Goal: Transaction & Acquisition: Purchase product/service

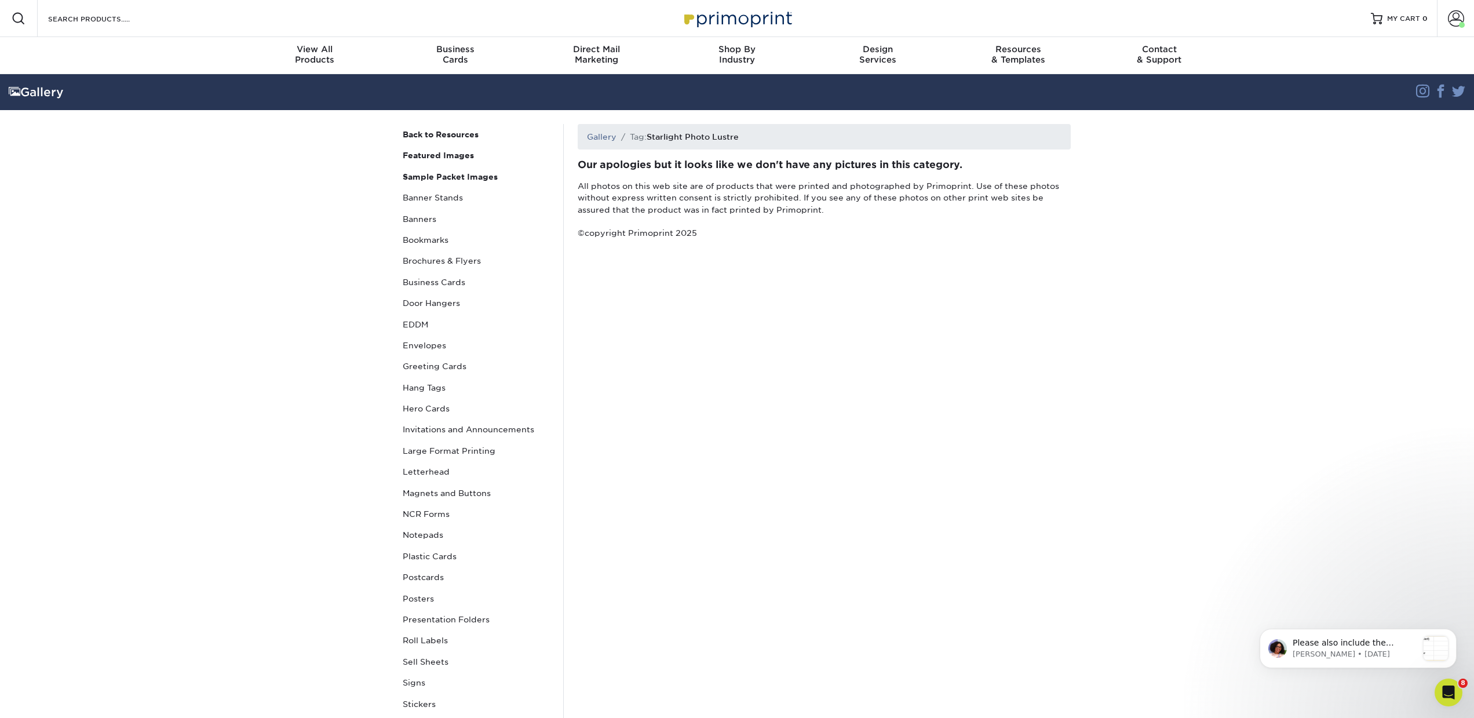
click at [681, 138] on h1 "Starlight Photo Lustre" at bounding box center [693, 136] width 92 height 9
click at [143, 23] on input "Search Products" at bounding box center [103, 19] width 113 height 14
click at [687, 140] on h1 "Starlight Photo Lustre" at bounding box center [693, 136] width 92 height 9
click at [680, 131] on li "Tag: Starlight Photo Lustre" at bounding box center [677, 137] width 122 height 12
click at [114, 15] on input "Search Products" at bounding box center [103, 19] width 113 height 14
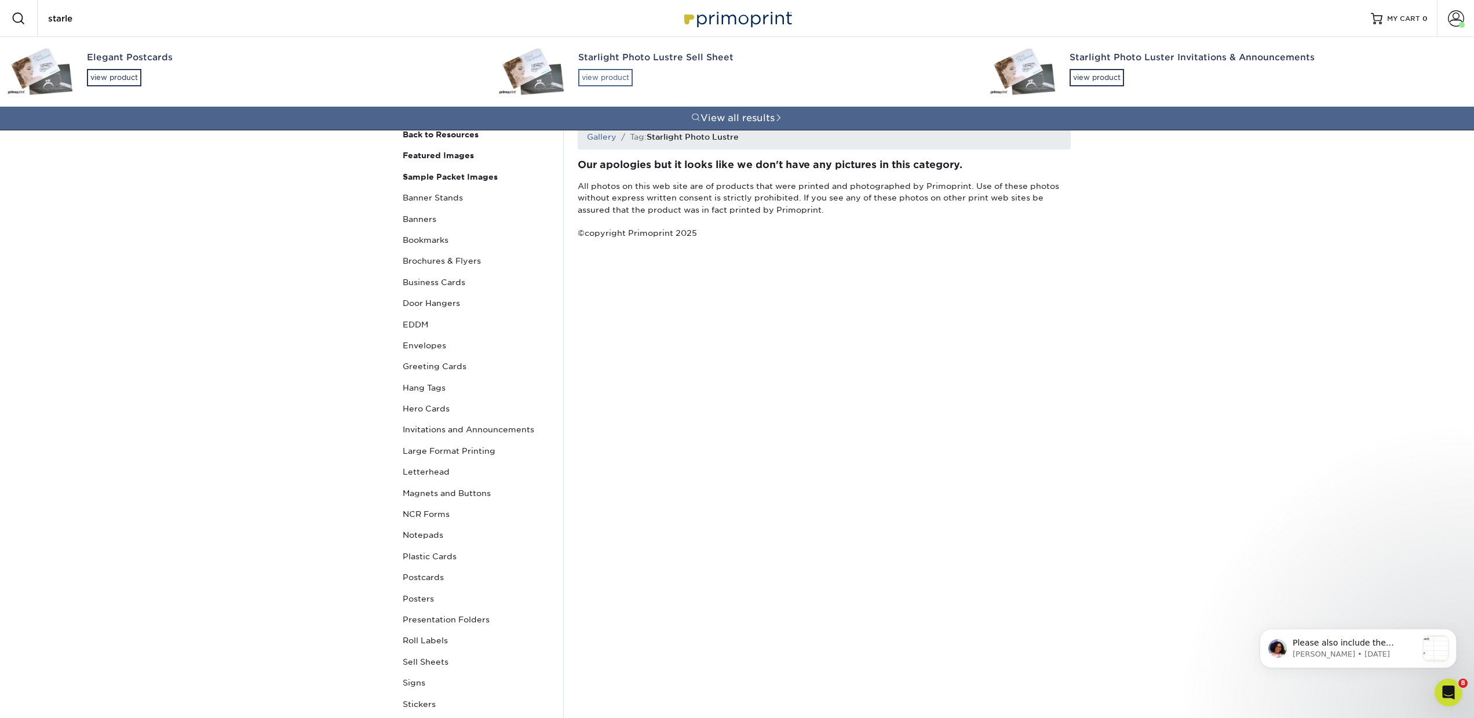
type input "starle"
click at [601, 81] on div "view product" at bounding box center [605, 77] width 54 height 17
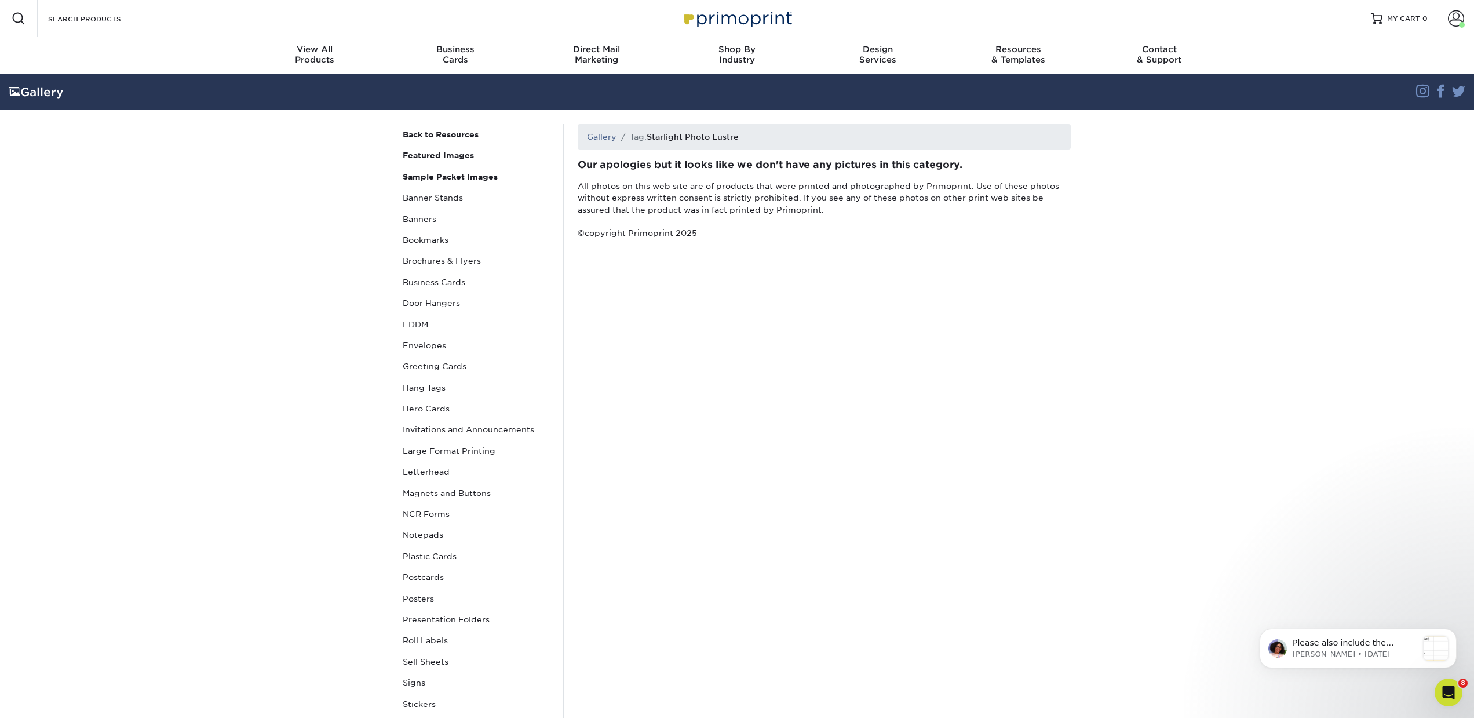
click at [99, 26] on div "Search Products" at bounding box center [99, 18] width 122 height 37
click at [74, 21] on input "Search Products" at bounding box center [103, 19] width 113 height 14
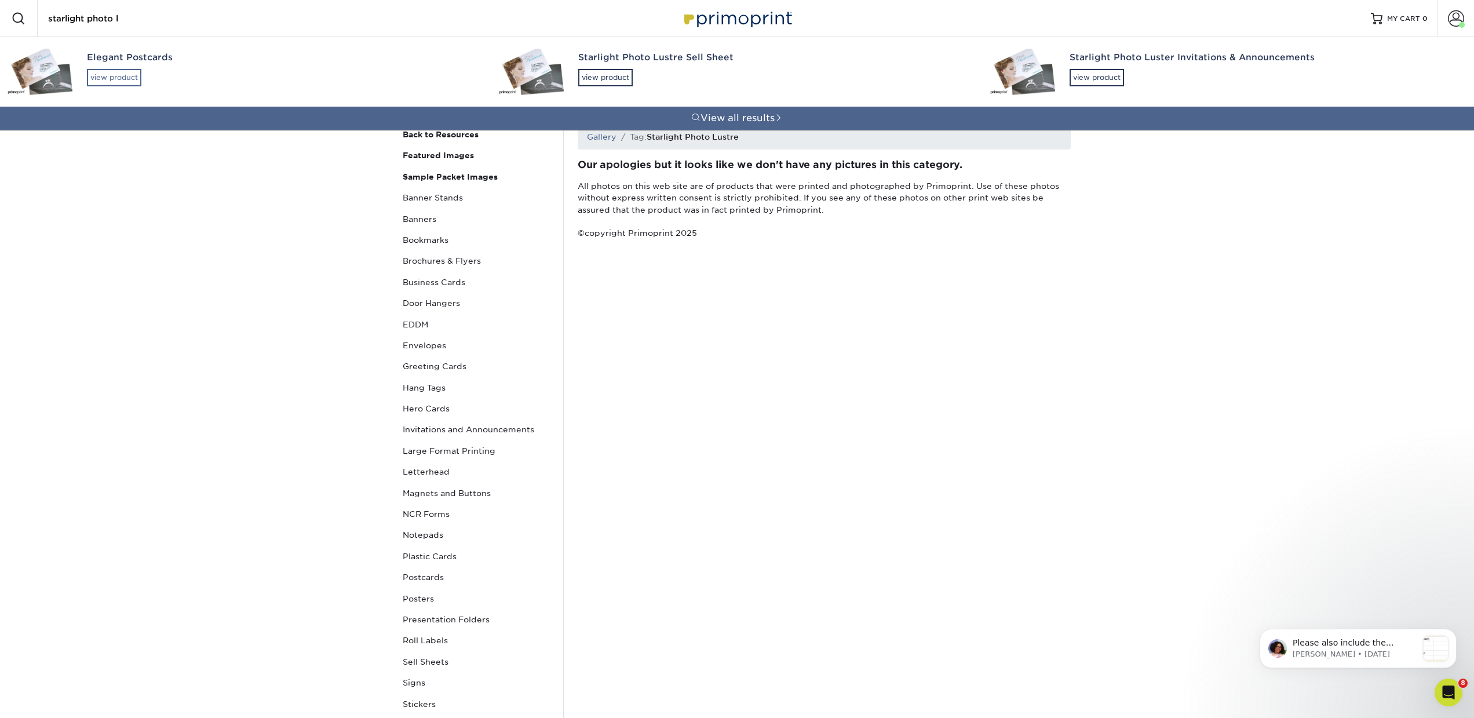
type input "starlight photo l"
click at [118, 75] on div "view product" at bounding box center [114, 77] width 54 height 17
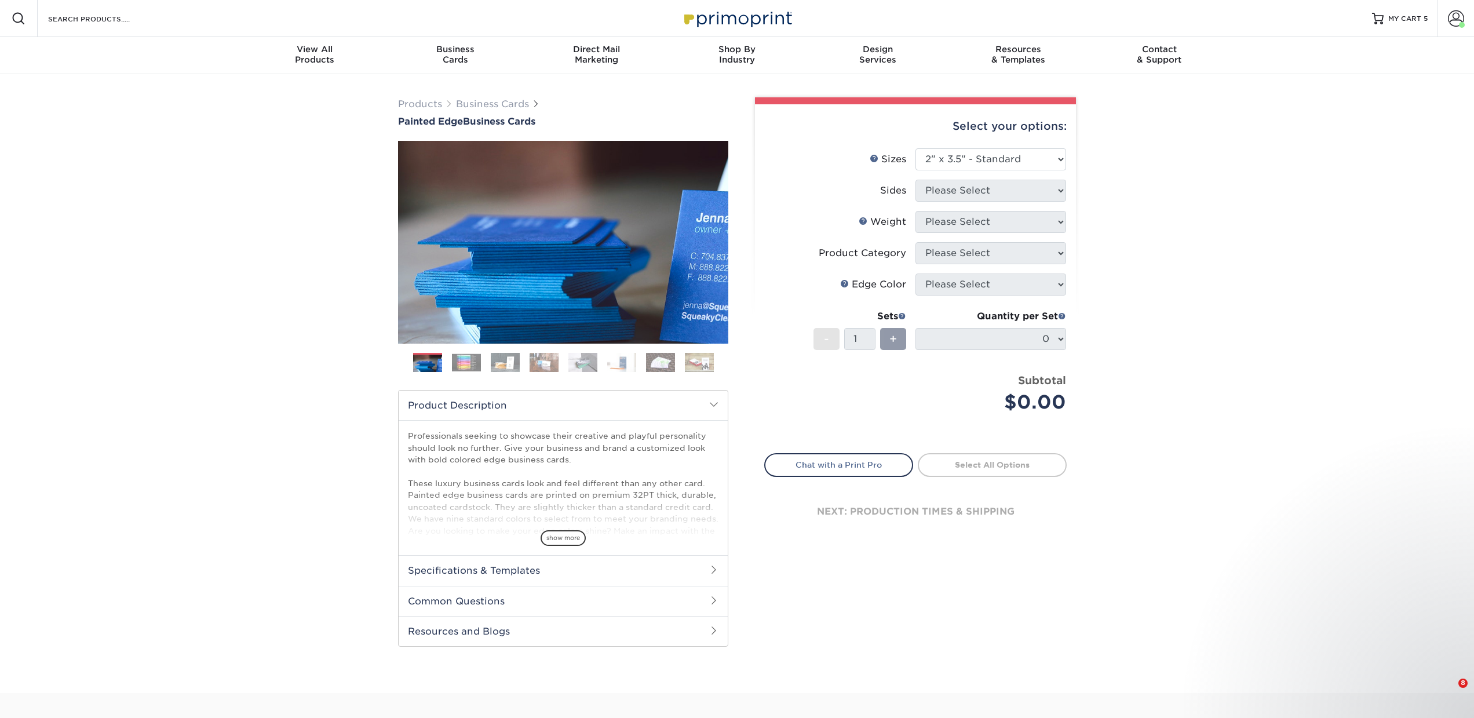
select select "2.00x3.50"
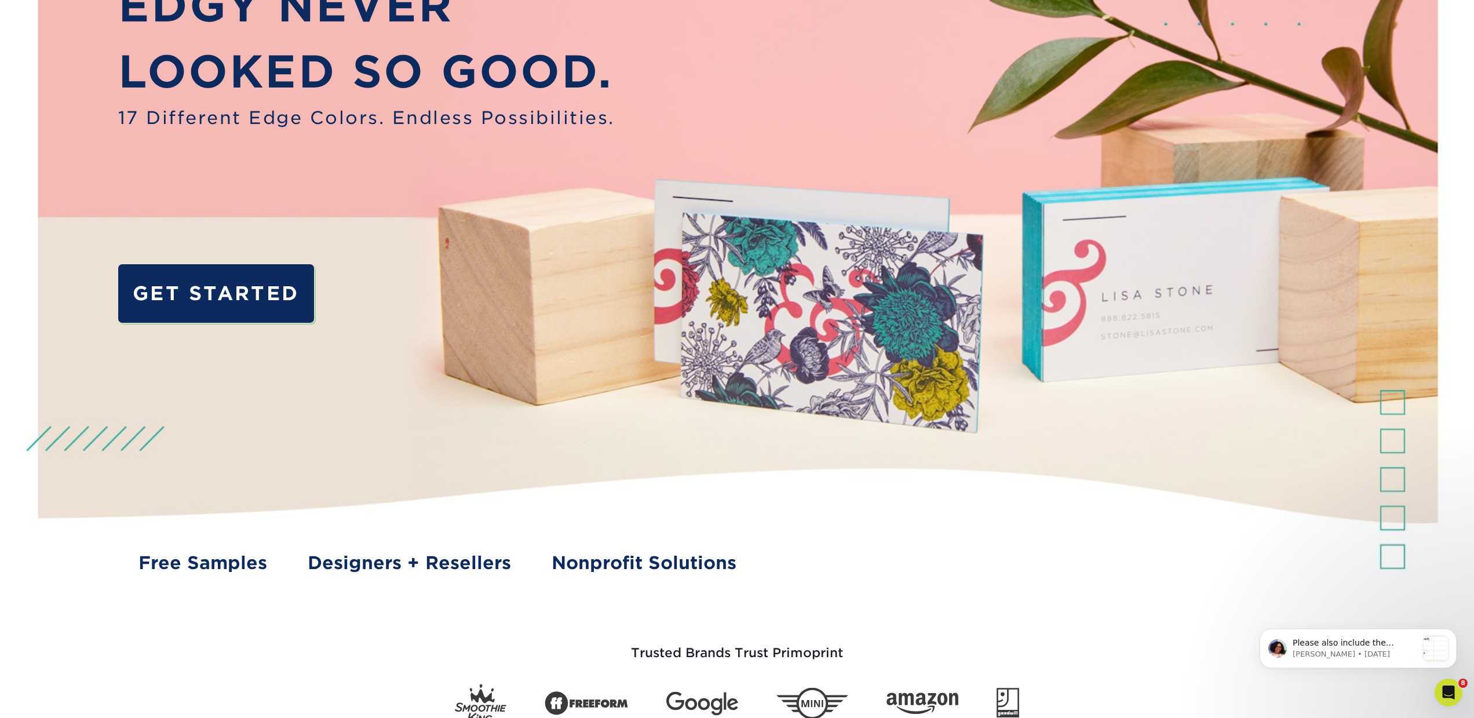
scroll to position [3, 0]
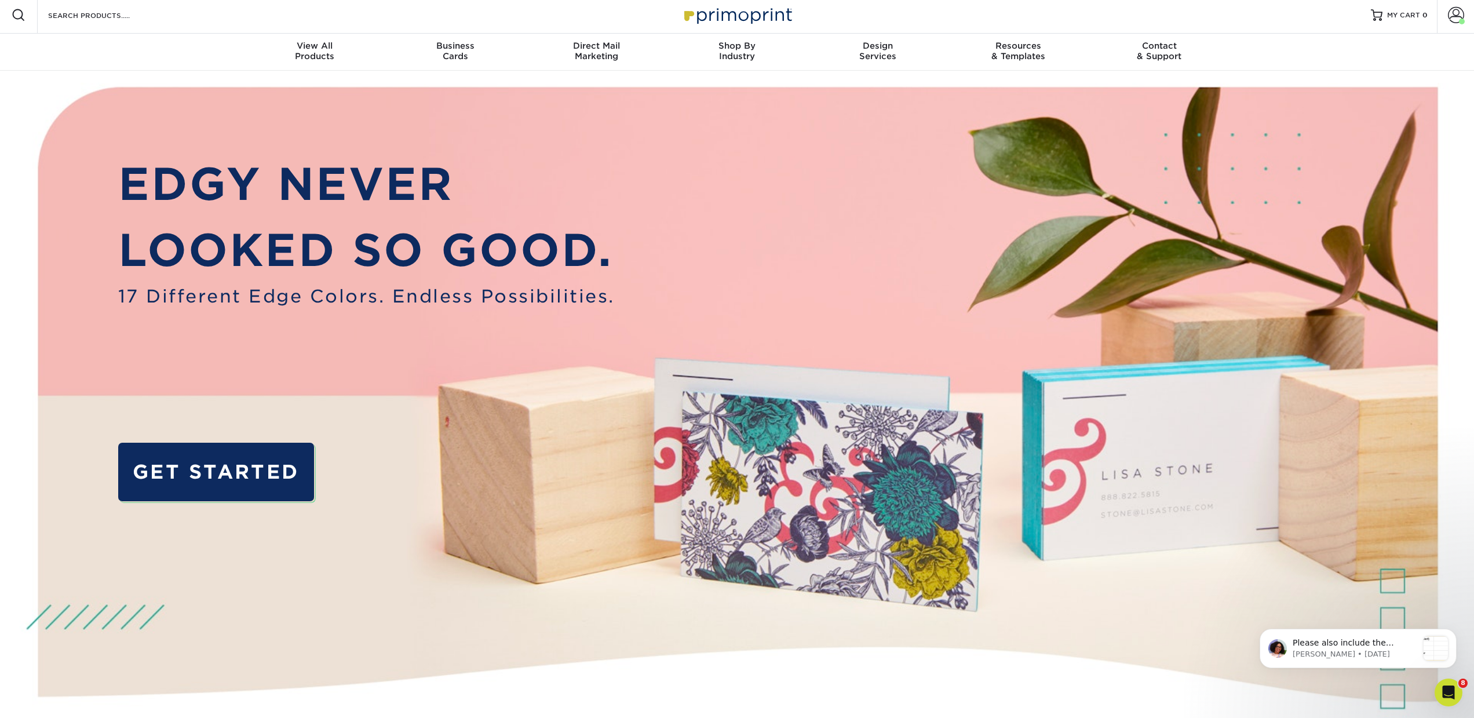
click at [134, 26] on div "Search Products" at bounding box center [99, 15] width 122 height 37
click at [103, 20] on input "Search Products" at bounding box center [103, 15] width 113 height 14
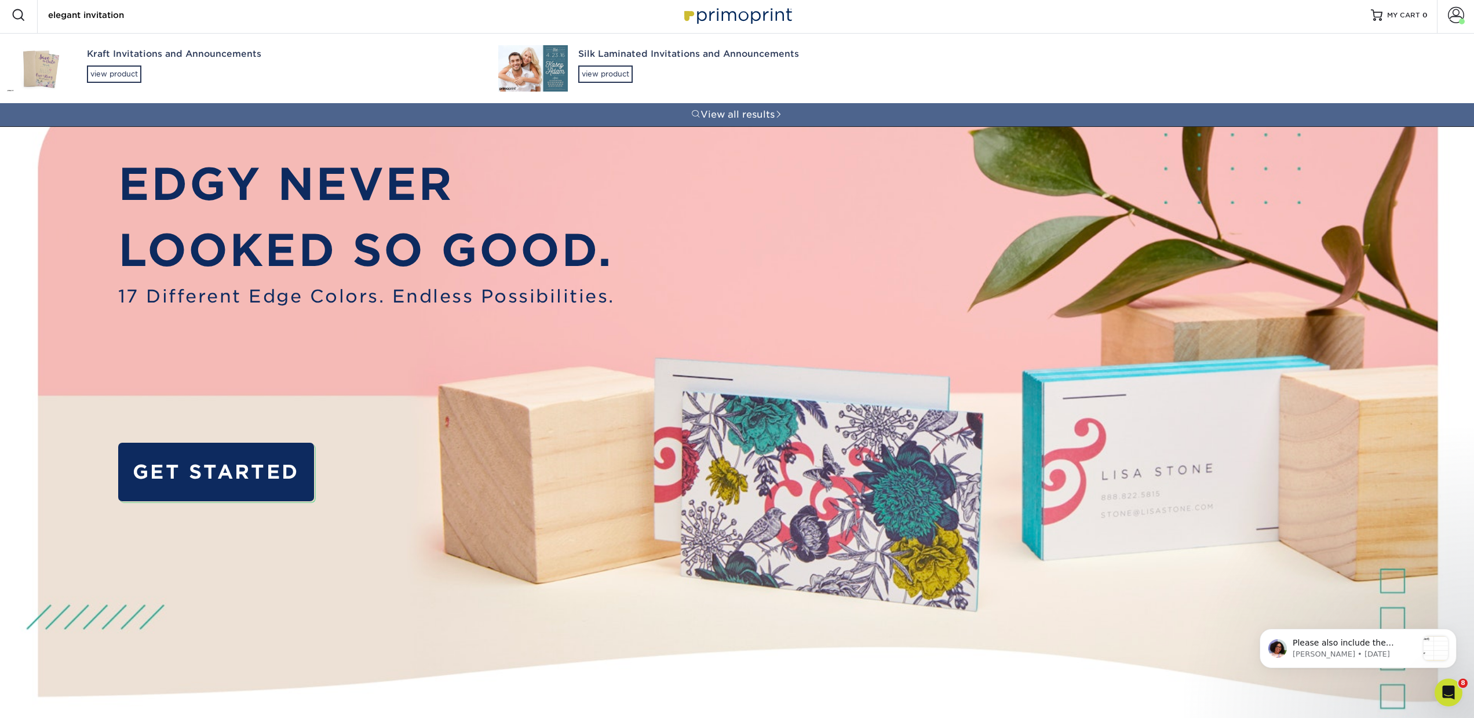
type input "elegant invitations"
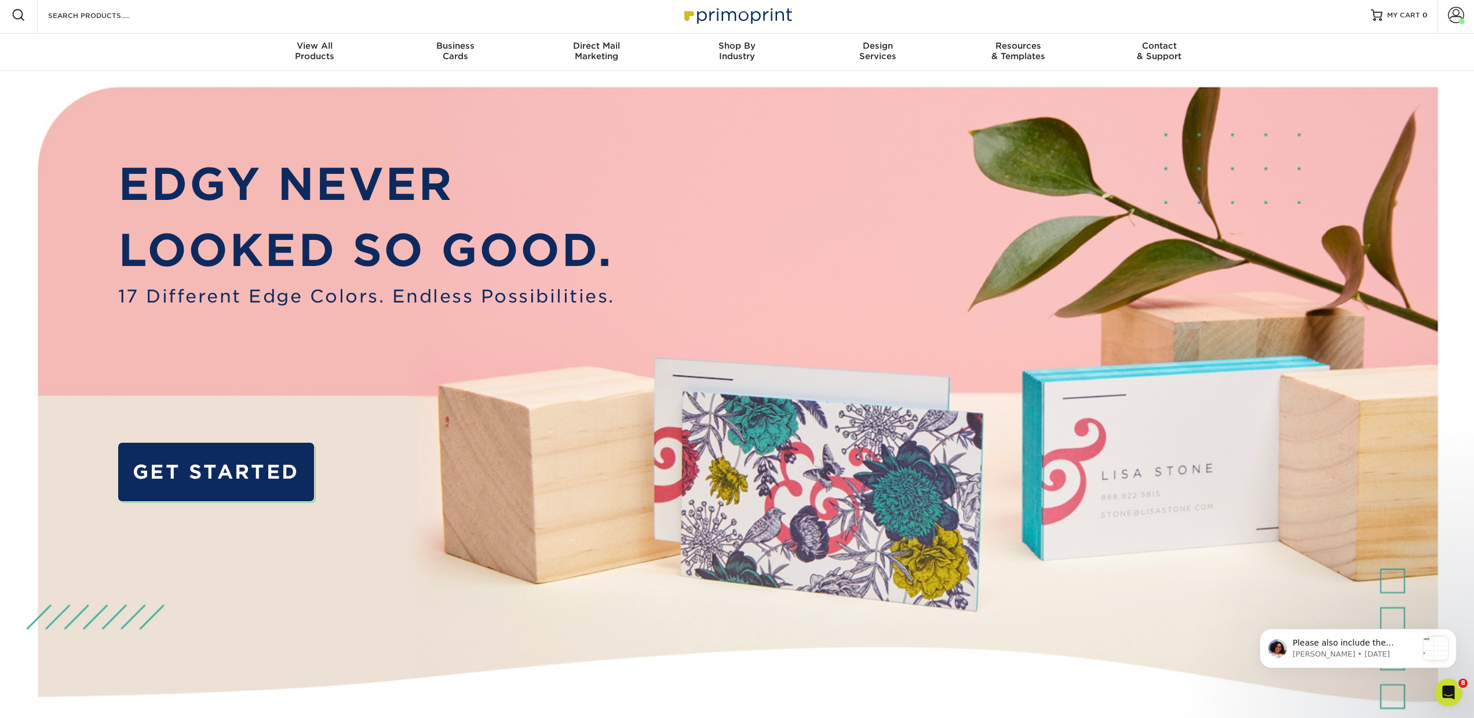
click at [140, 23] on div "Search Products" at bounding box center [99, 15] width 122 height 37
click at [101, 10] on input "Search Products" at bounding box center [103, 15] width 113 height 14
paste input "starlight photo luster"
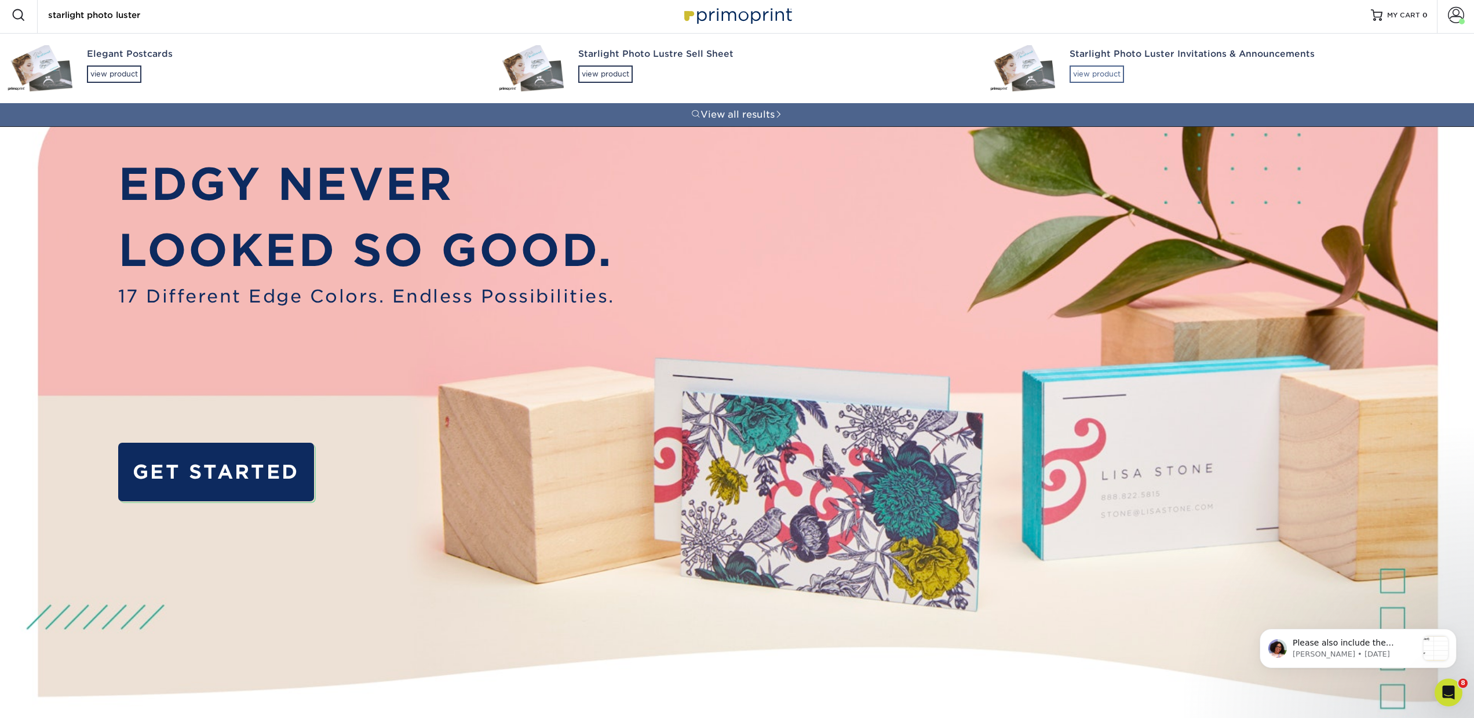
type input "starlight photo luster"
click at [1084, 75] on div "view product" at bounding box center [1097, 73] width 54 height 17
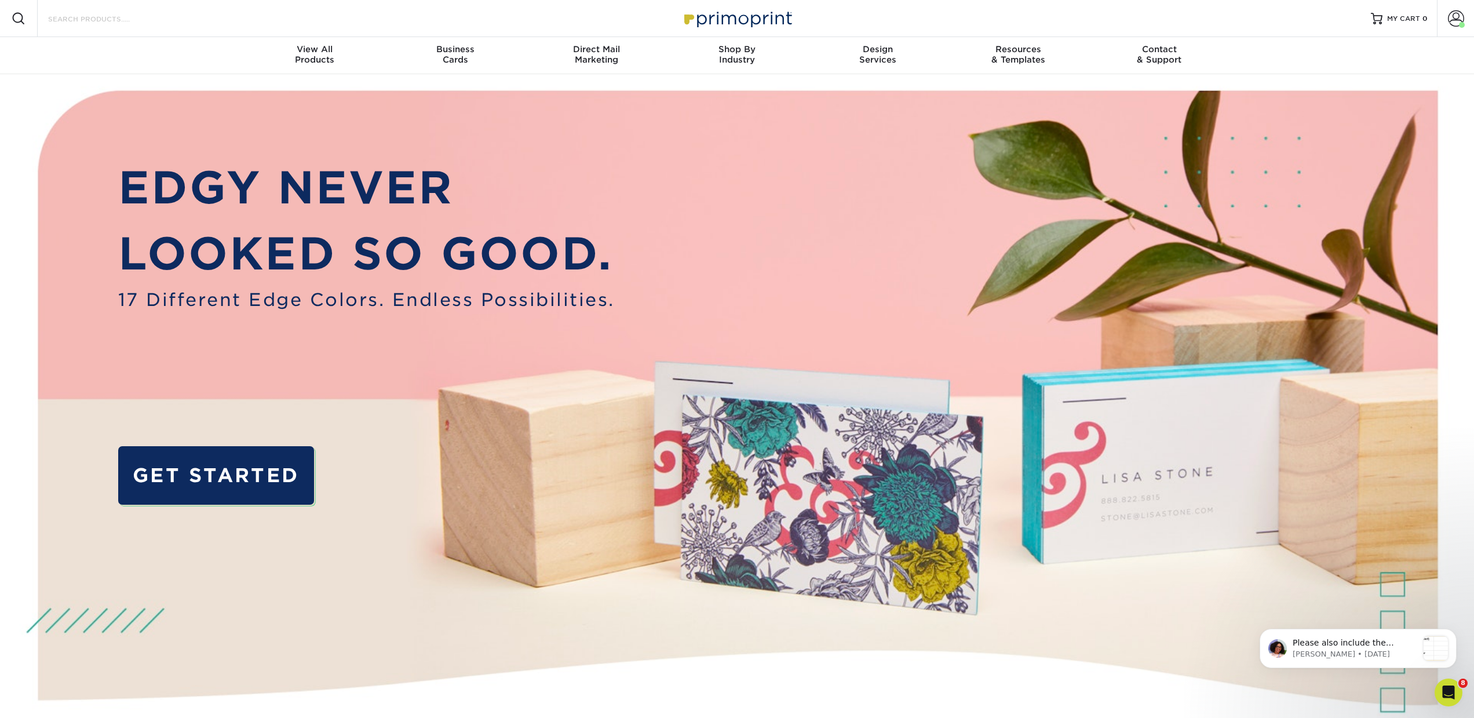
click at [57, 19] on input "Search Products" at bounding box center [103, 19] width 113 height 14
paste input "starlight photo luster"
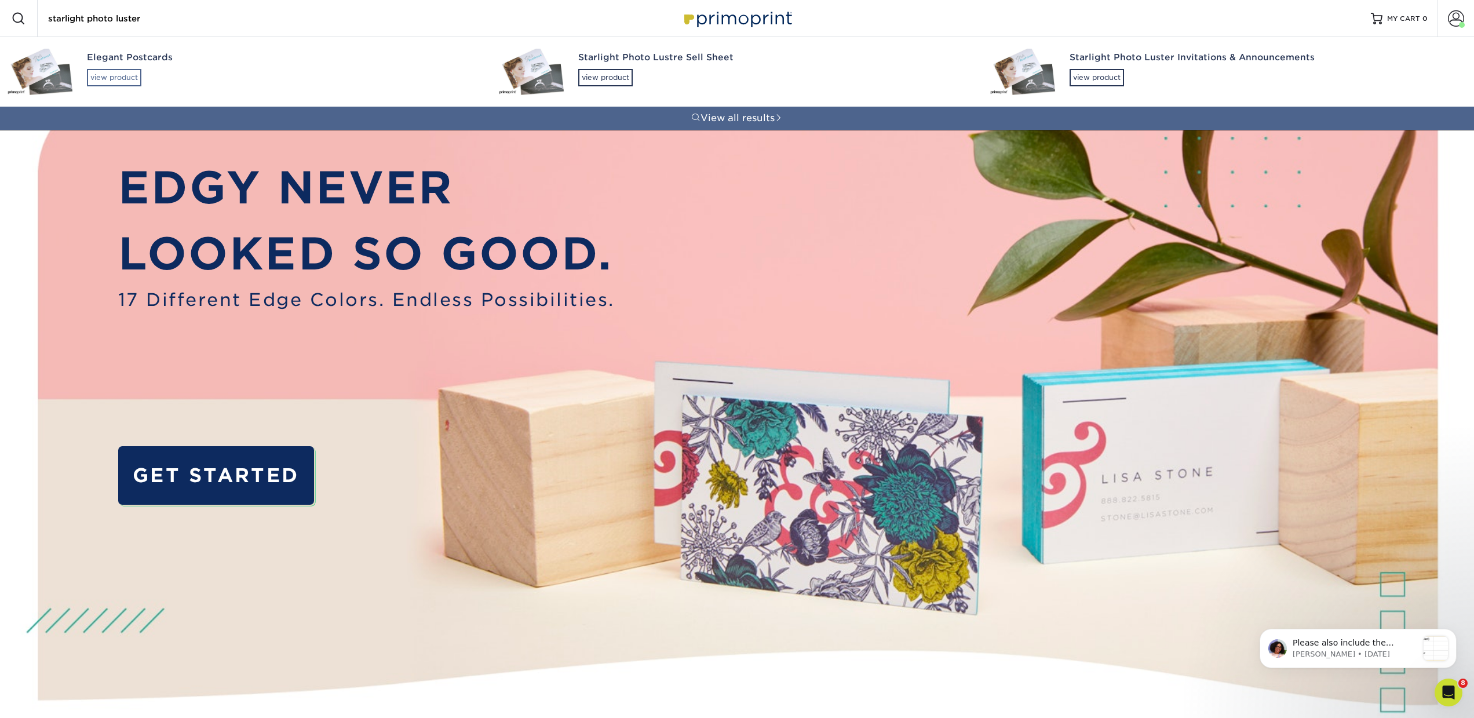
type input "starlight photo luster"
click at [109, 78] on div "view product" at bounding box center [114, 77] width 54 height 17
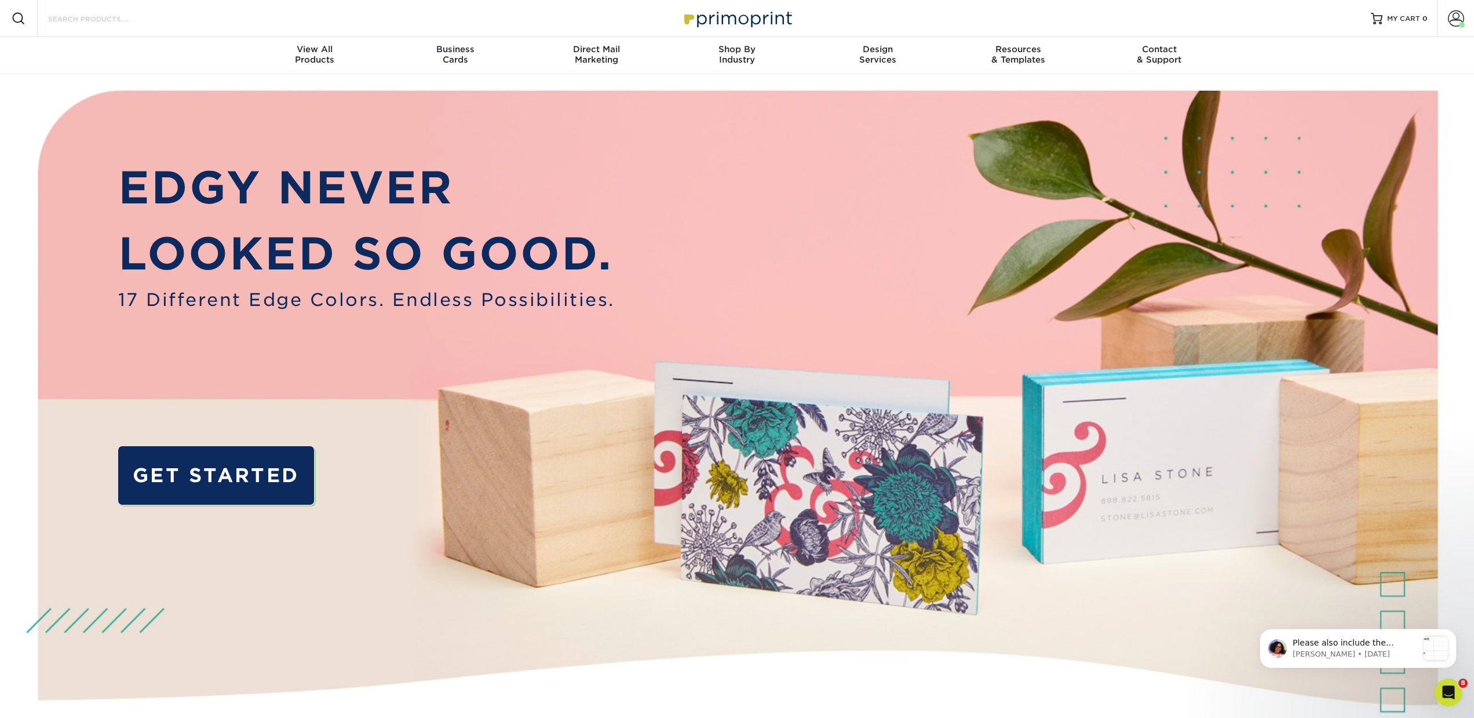
click at [66, 24] on input "Search Products" at bounding box center [103, 19] width 113 height 14
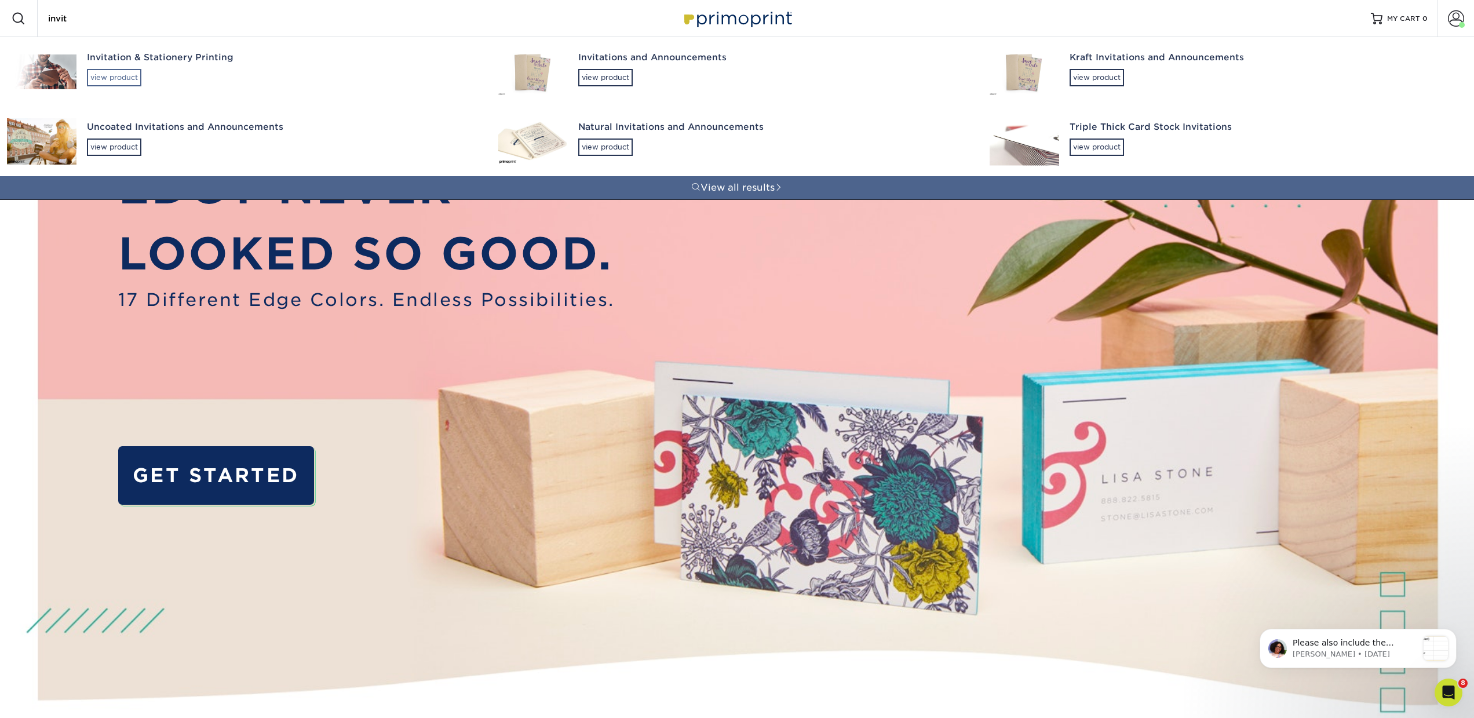
type input "invit"
click at [122, 74] on div "view product" at bounding box center [114, 77] width 54 height 17
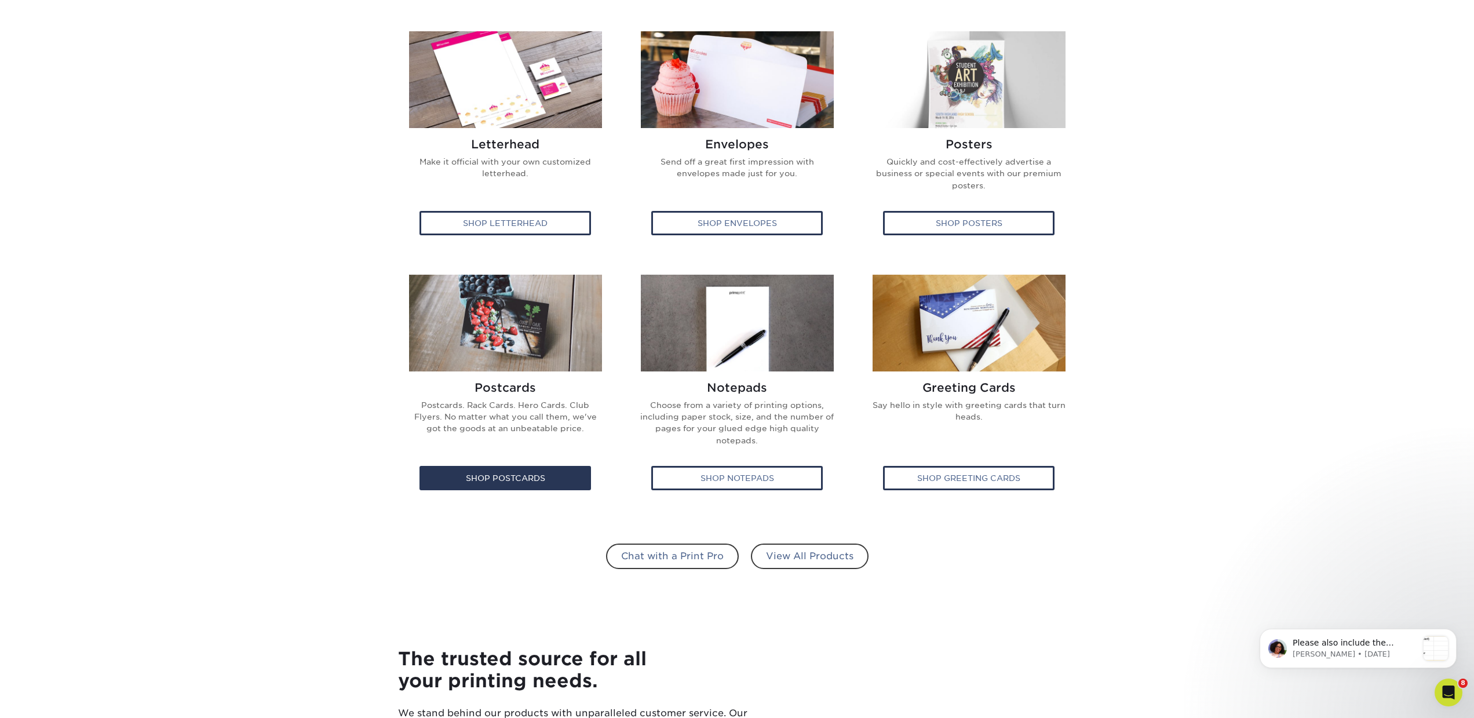
scroll to position [480, 0]
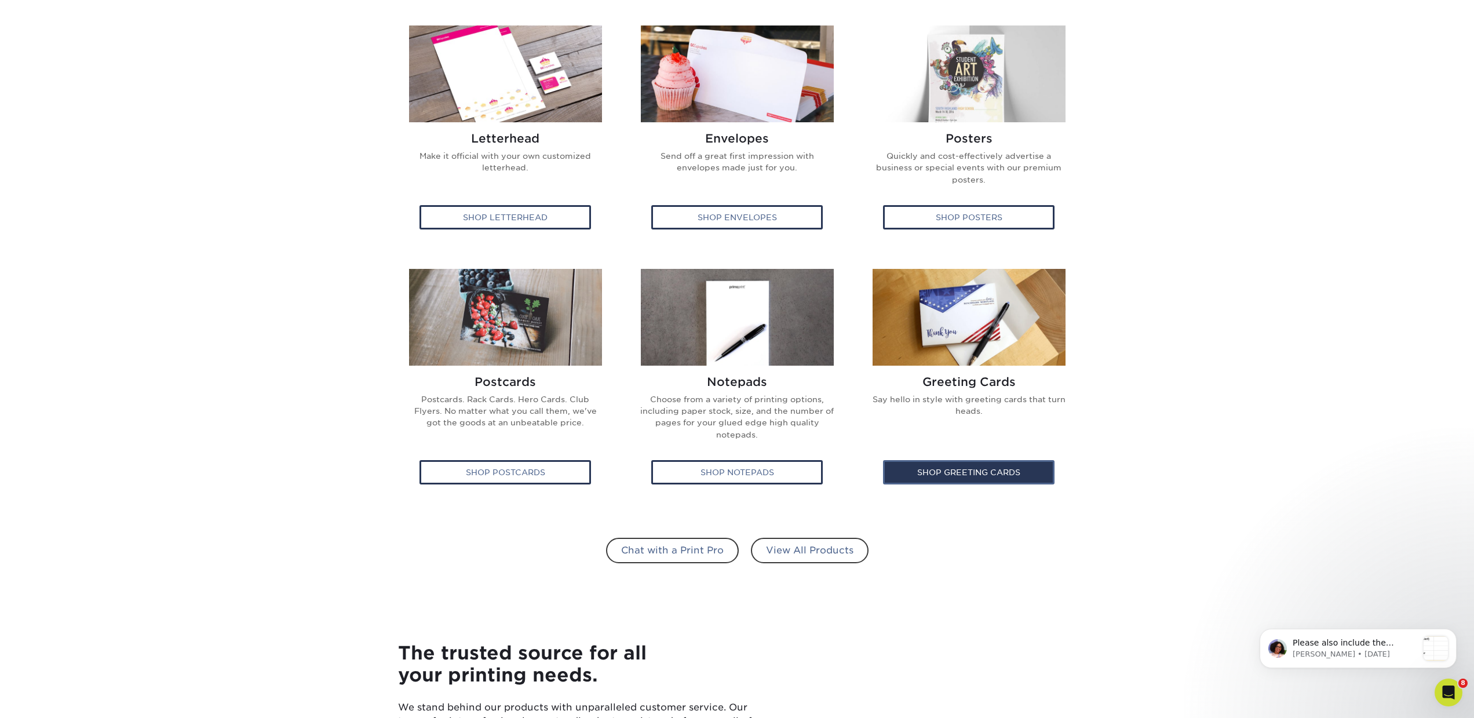
click at [896, 481] on div "Shop Greeting Cards" at bounding box center [968, 472] width 171 height 24
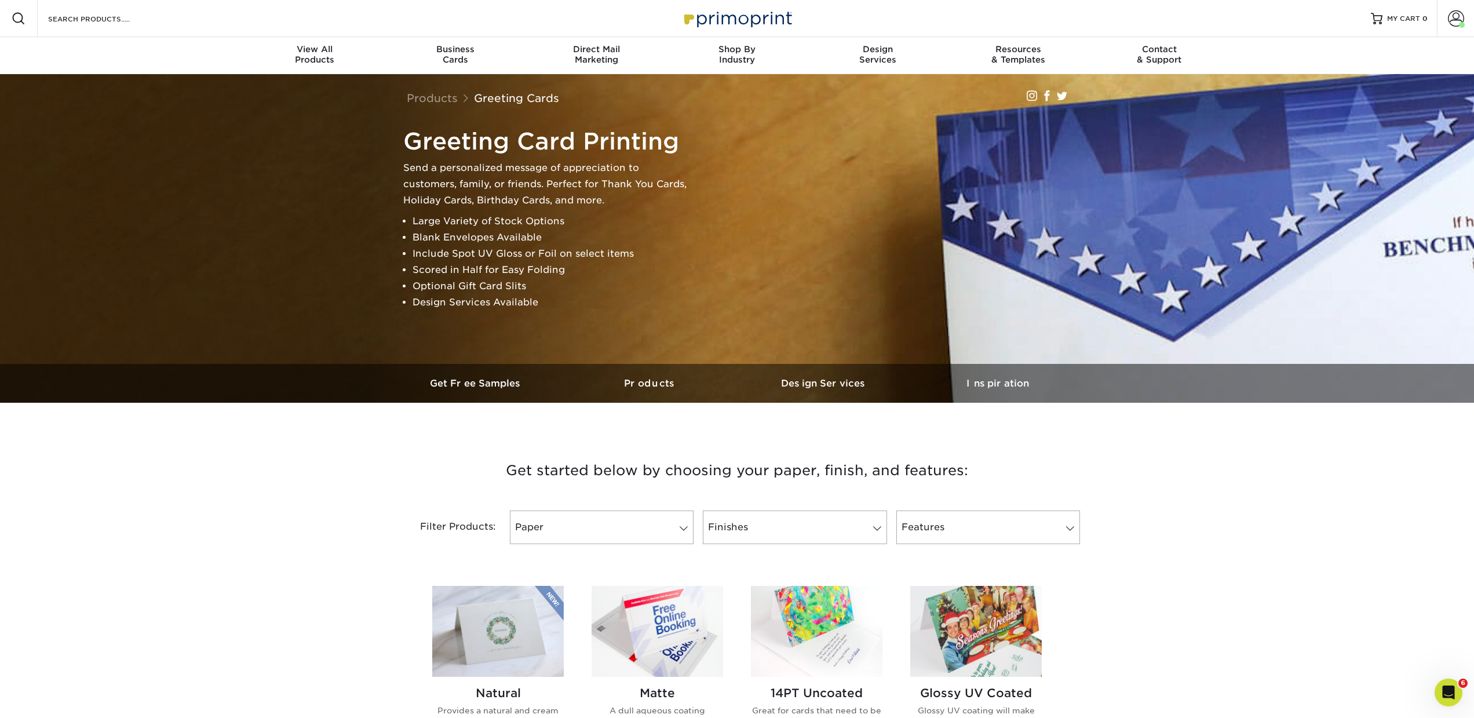
click at [97, 9] on div "Search Products" at bounding box center [99, 18] width 122 height 37
click at [89, 19] on input "Search Products" at bounding box center [103, 19] width 113 height 14
paste input "starlight photo luster"
type input "starlight photo luster"
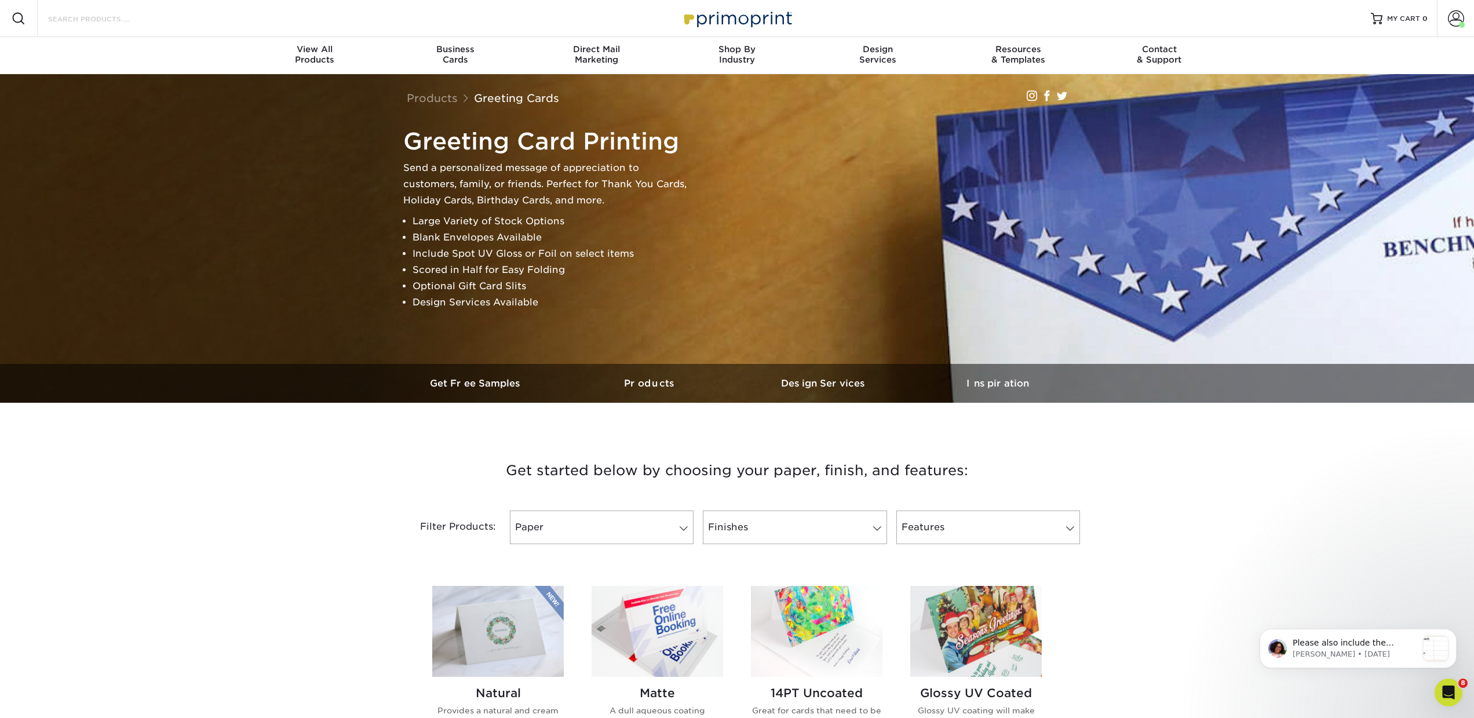
click at [48, 22] on input "Search Products" at bounding box center [103, 19] width 113 height 14
paste input "starlight photo luster"
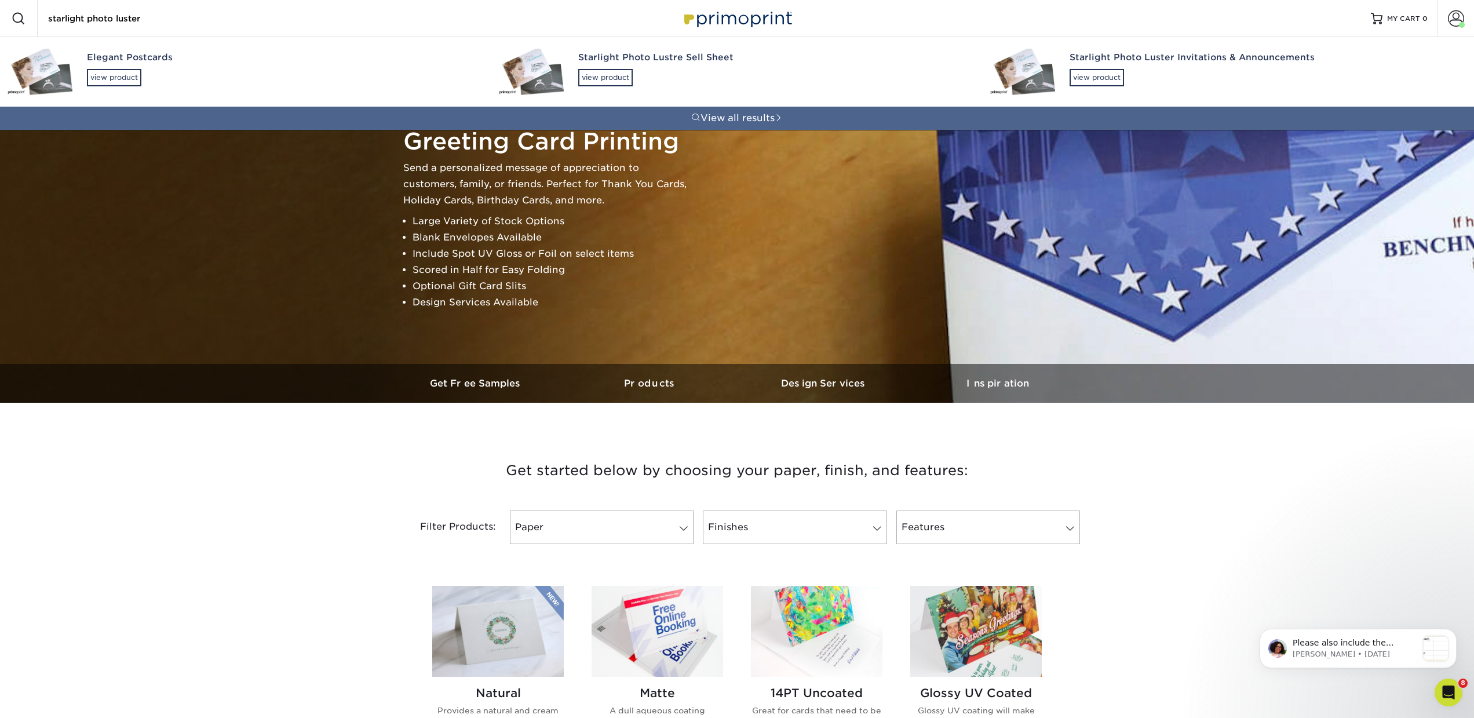
type input "starlight photo luster"
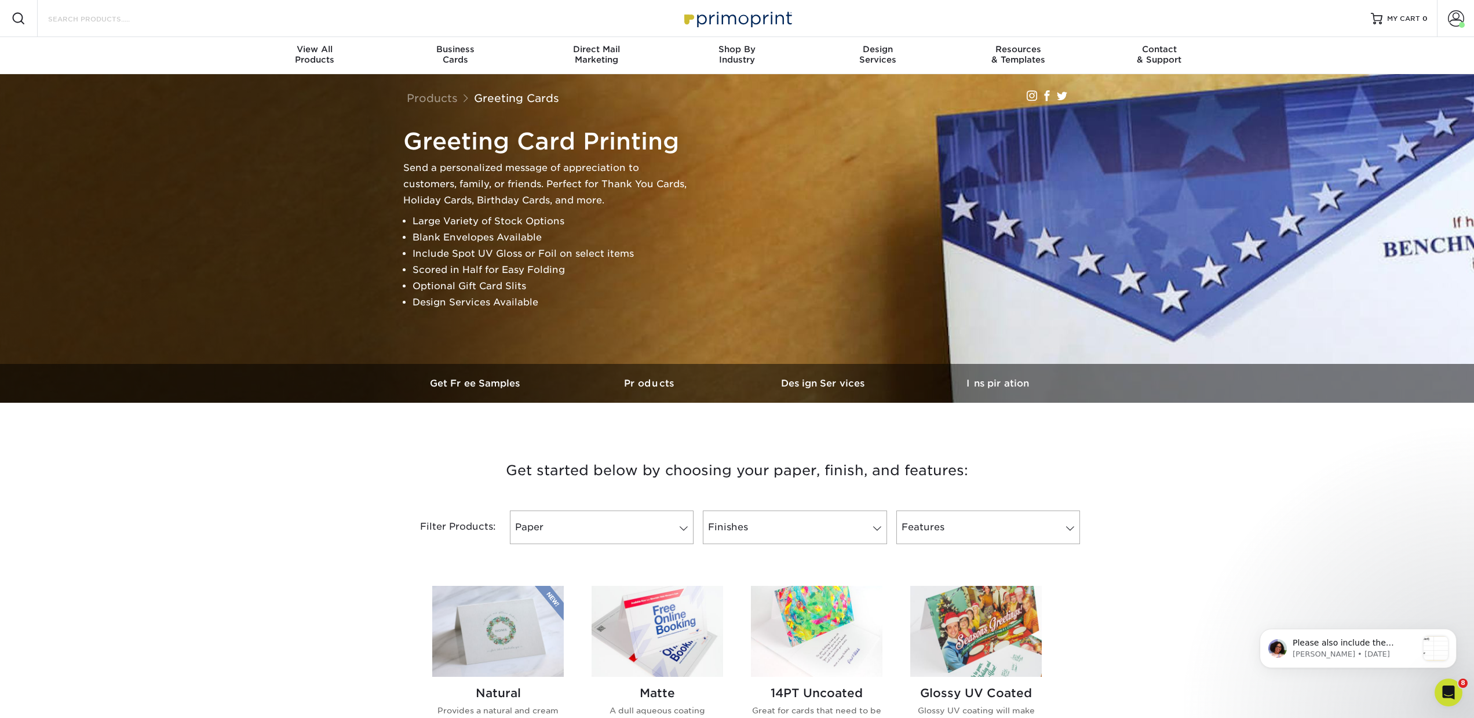
click at [129, 18] on input "Search Products" at bounding box center [103, 19] width 113 height 14
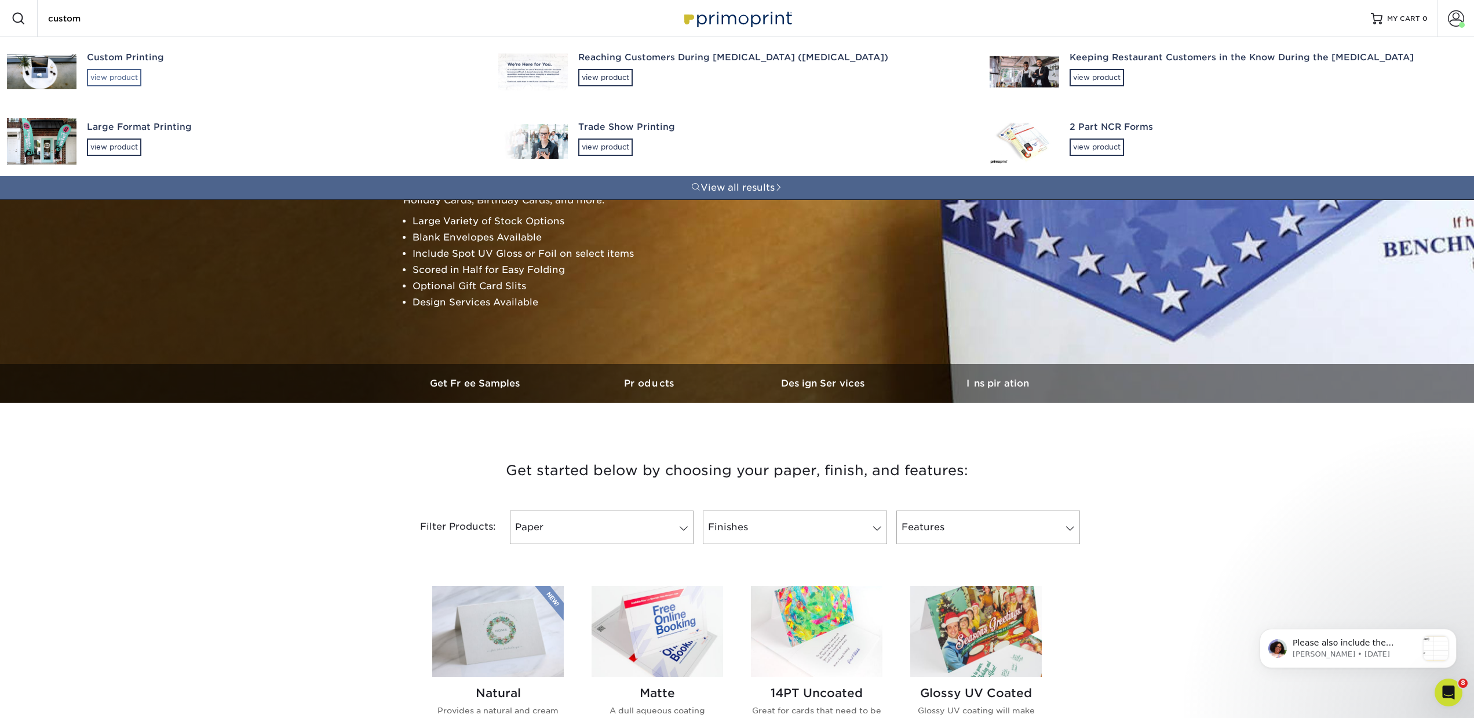
type input "custom"
click at [130, 73] on div "view product" at bounding box center [114, 77] width 54 height 17
